Goal: Task Accomplishment & Management: Use online tool/utility

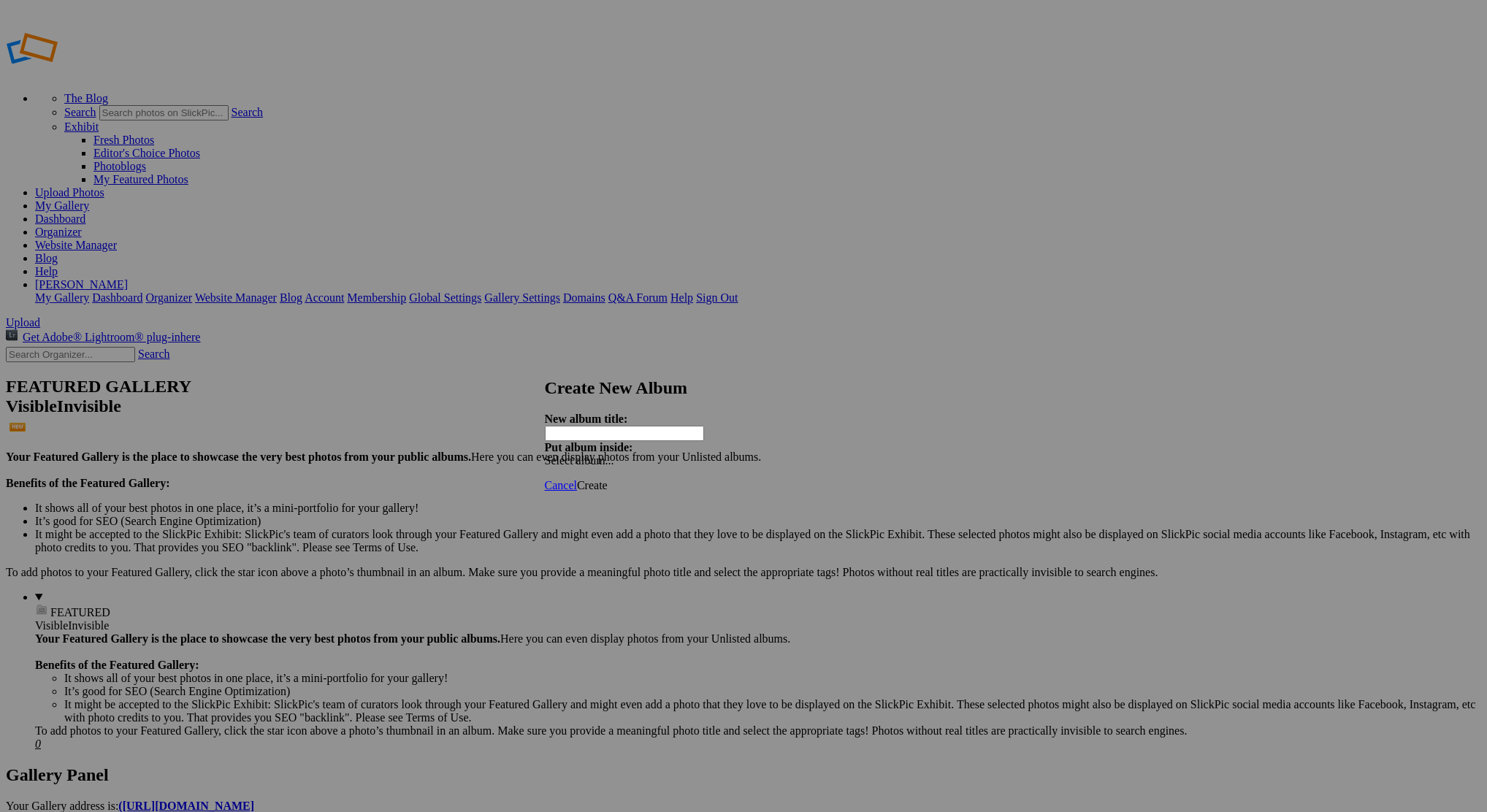
click at [682, 426] on input "text" at bounding box center [624, 433] width 159 height 15
type input "1997 Ford F250"
click at [608, 479] on span "Create" at bounding box center [592, 484] width 31 height 12
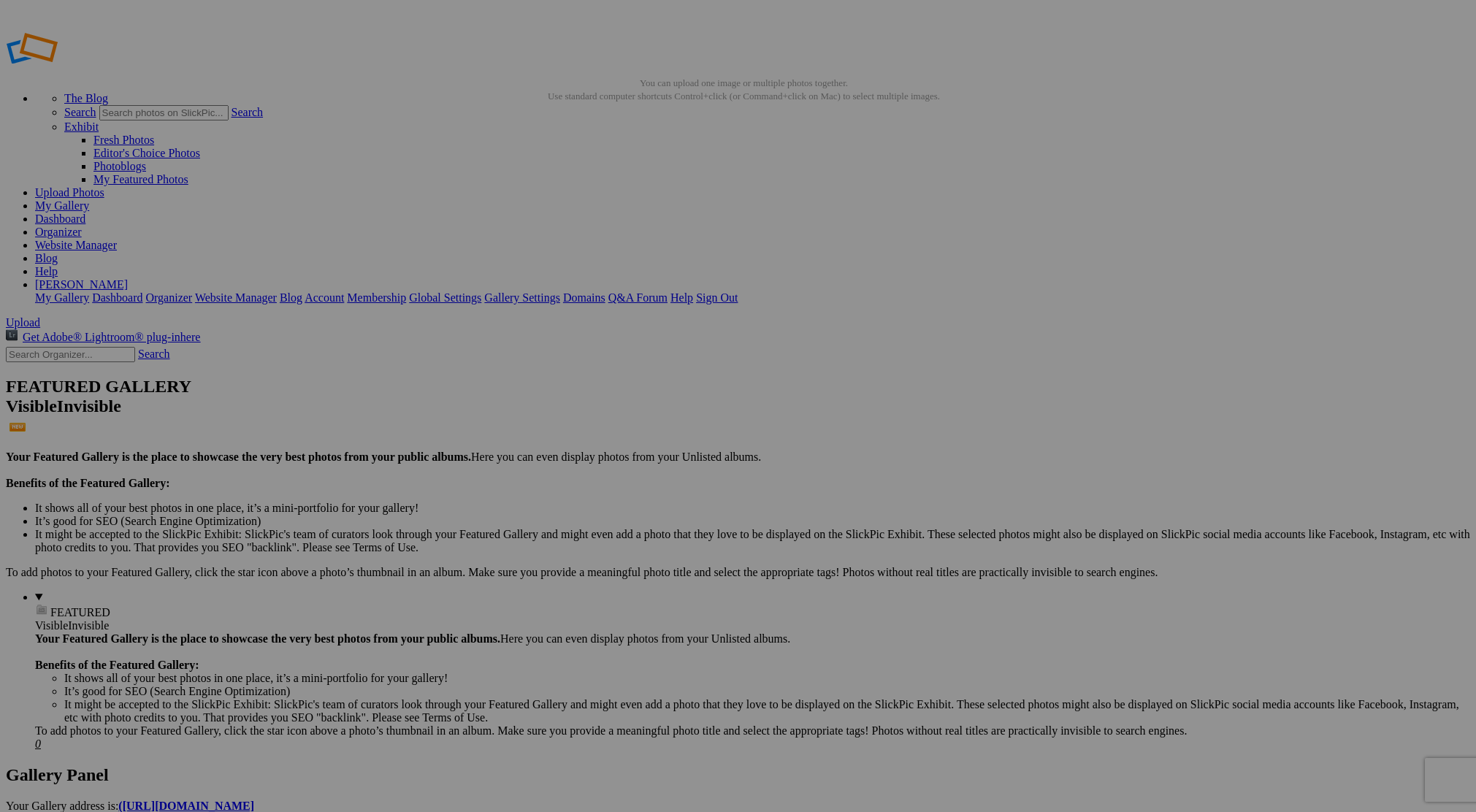
type input "1997 Ford F250"
